Goal: Task Accomplishment & Management: Use online tool/utility

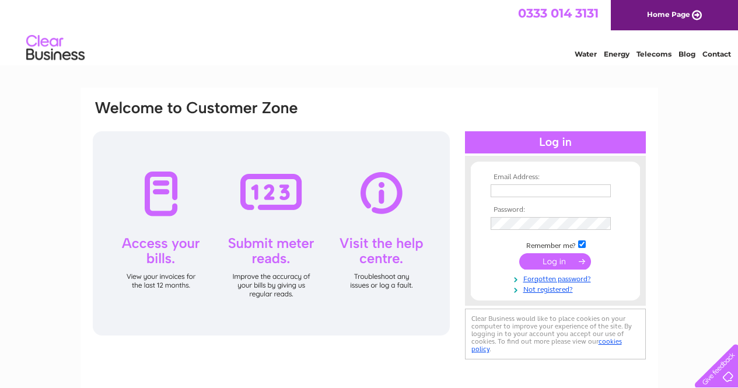
type input "[PERSON_NAME][EMAIL_ADDRESS][PERSON_NAME][DOMAIN_NAME]"
click at [541, 256] on input "submit" at bounding box center [556, 261] width 72 height 16
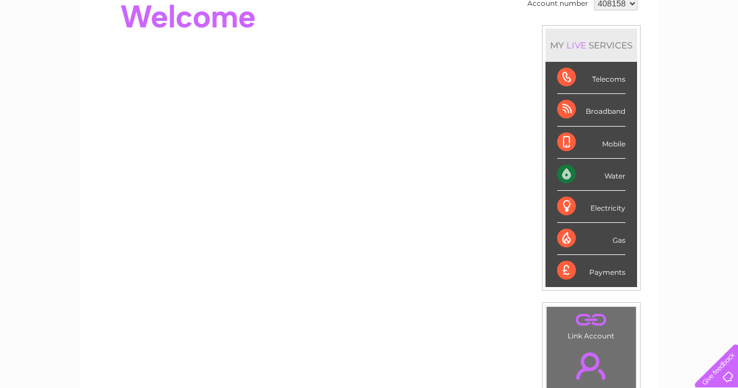
scroll to position [134, 0]
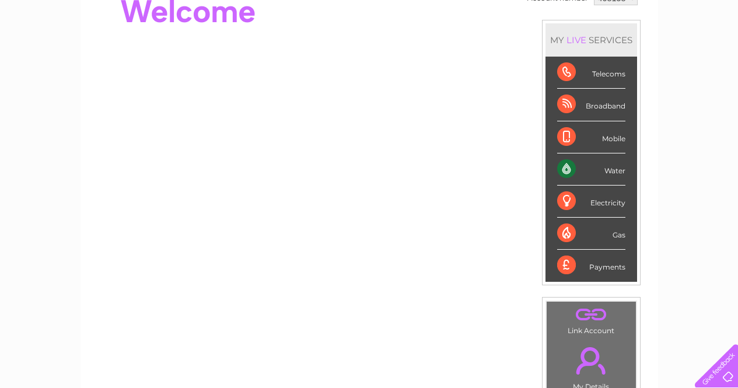
click at [607, 205] on div "Electricity" at bounding box center [592, 202] width 68 height 32
click at [562, 194] on div "Electricity" at bounding box center [592, 202] width 68 height 32
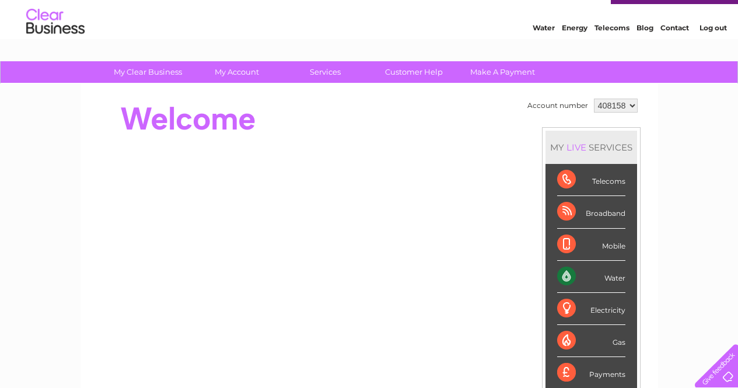
scroll to position [13, 0]
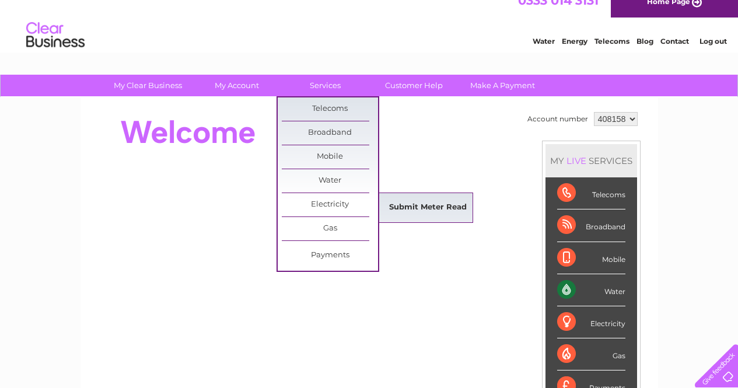
click at [414, 205] on link "Submit Meter Read" at bounding box center [428, 207] width 96 height 23
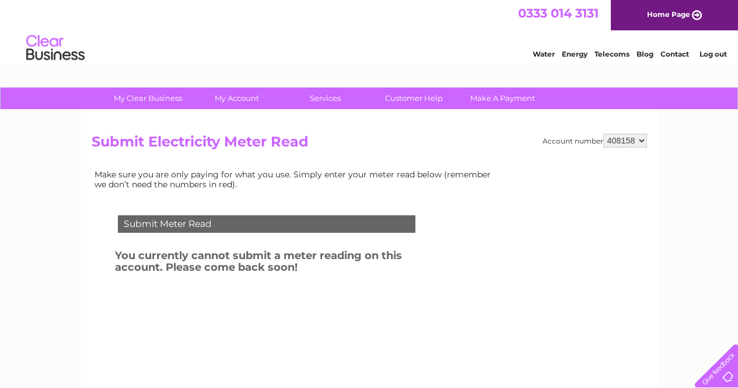
click at [464, 224] on div "Make sure you are only paying for what you use. Simply enter your meter read be…" at bounding box center [296, 272] width 409 height 211
